Goal: Find specific page/section: Find specific page/section

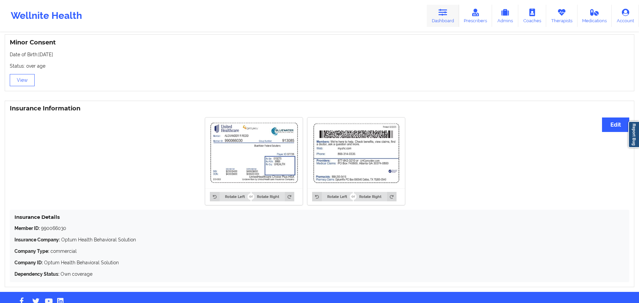
drag, startPoint x: 0, startPoint y: 0, endPoint x: 452, endPoint y: 9, distance: 451.6
click at [452, 9] on link "Dashboard" at bounding box center [443, 16] width 32 height 22
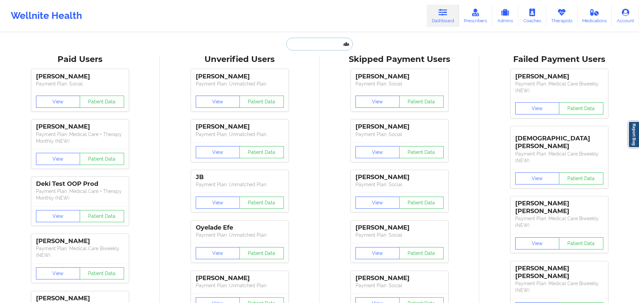
click at [318, 50] on input "text" at bounding box center [319, 44] width 67 height 13
paste input "Tia Harrison"
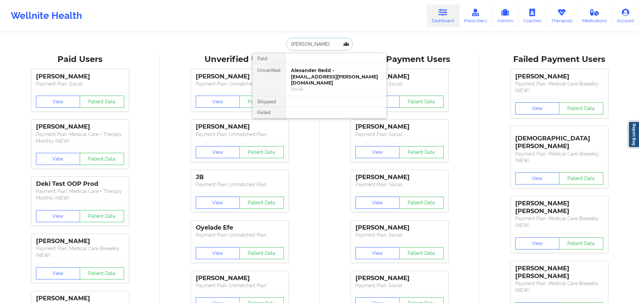
type input "Tia Harriso"
click at [327, 41] on input "Tia Harriso" at bounding box center [319, 44] width 67 height 13
click at [328, 46] on input "Tia Harriso" at bounding box center [319, 44] width 67 height 13
click at [324, 80] on div "Social" at bounding box center [336, 83] width 90 height 6
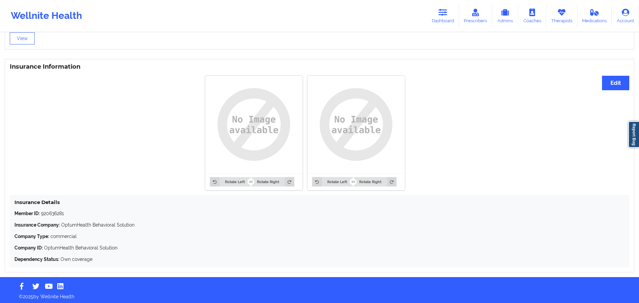
scroll to position [477, 0]
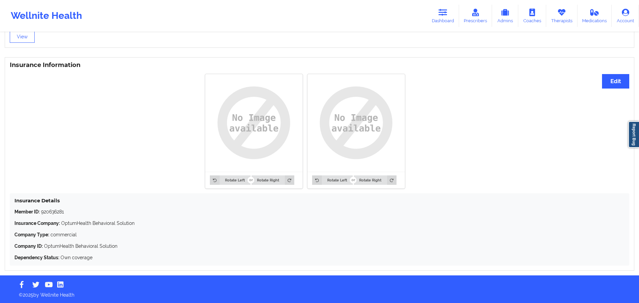
click at [123, 249] on div "Member ID: 920636281 Insurance Company: OptumHealth Behavioral Solution Company…" at bounding box center [319, 234] width 610 height 52
click at [74, 248] on p "Company ID: OptumHealth Behavioral Solution" at bounding box center [319, 245] width 610 height 7
click at [10, 208] on div "Insurance Details Member ID: 920636281 Insurance Company: OptumHealth Behaviora…" at bounding box center [319, 229] width 619 height 72
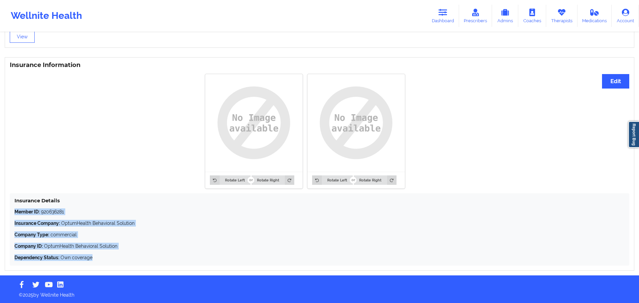
click at [65, 210] on p "Member ID: 920636281" at bounding box center [319, 211] width 610 height 7
click at [91, 219] on div "Member ID: 920636281 Insurance Company: OptumHealth Behavioral Solution Company…" at bounding box center [319, 234] width 610 height 52
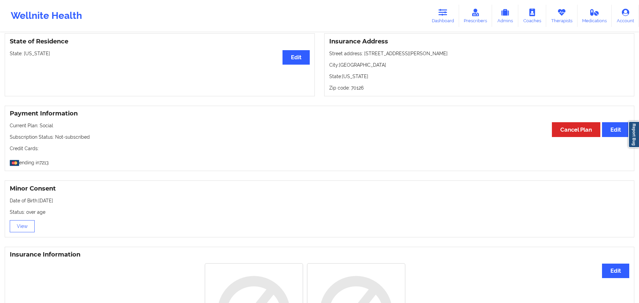
scroll to position [0, 0]
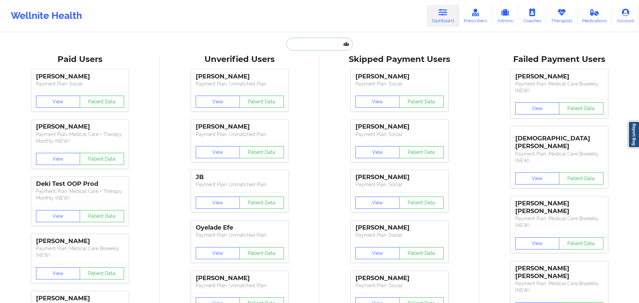
click at [318, 43] on input "text" at bounding box center [319, 44] width 67 height 13
paste input "Meegan Barahona"
type input "Meegan Barahona"
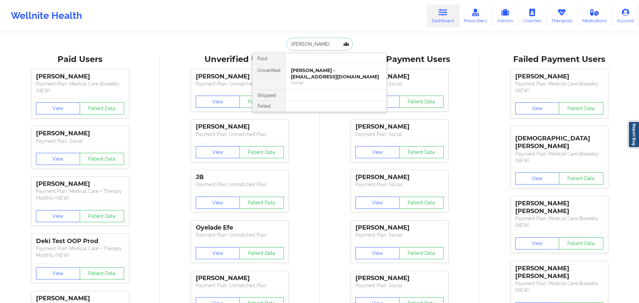
click at [318, 73] on div "Meegan Barahona - mljustice18@gmail.com" at bounding box center [336, 73] width 90 height 12
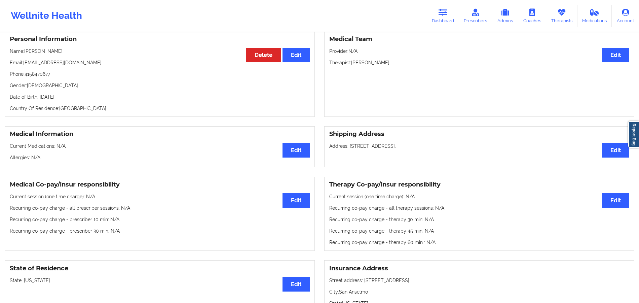
scroll to position [60, 0]
